Goal: Task Accomplishment & Management: Complete application form

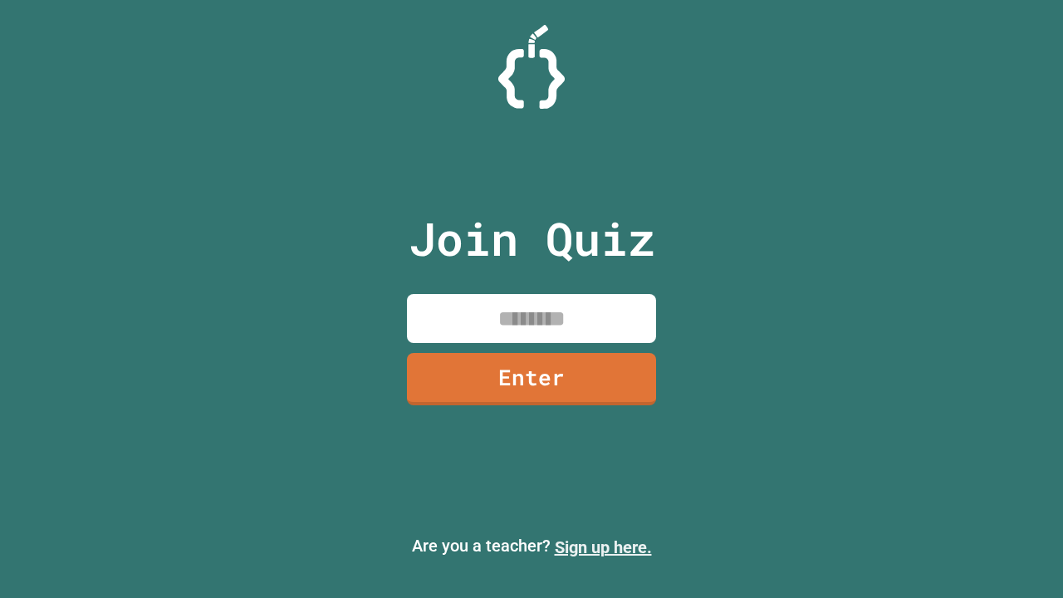
click at [603, 547] on link "Sign up here." at bounding box center [603, 547] width 97 height 20
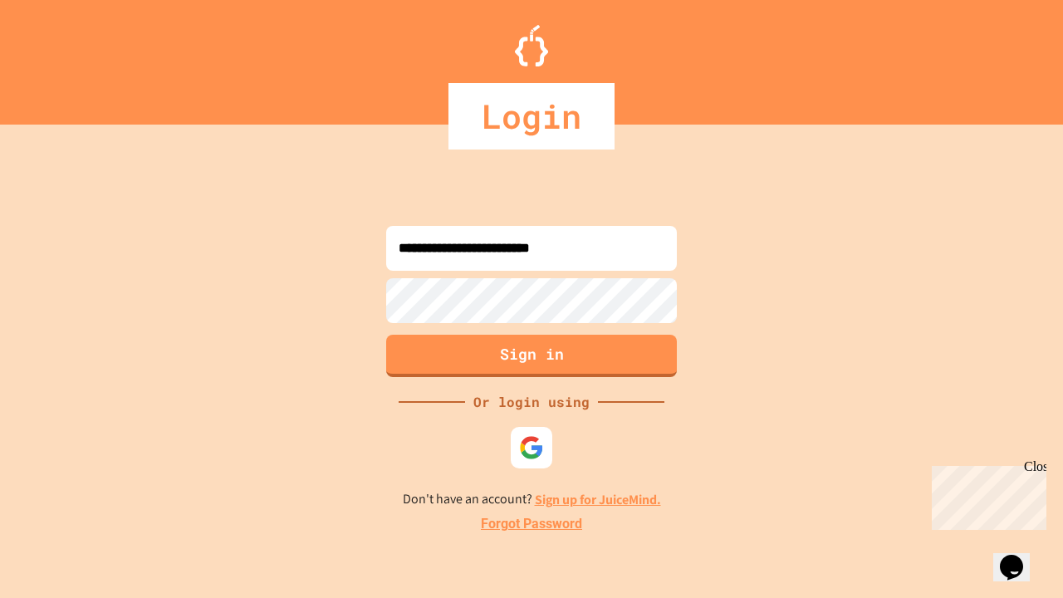
type input "**********"
